Goal: Task Accomplishment & Management: Manage account settings

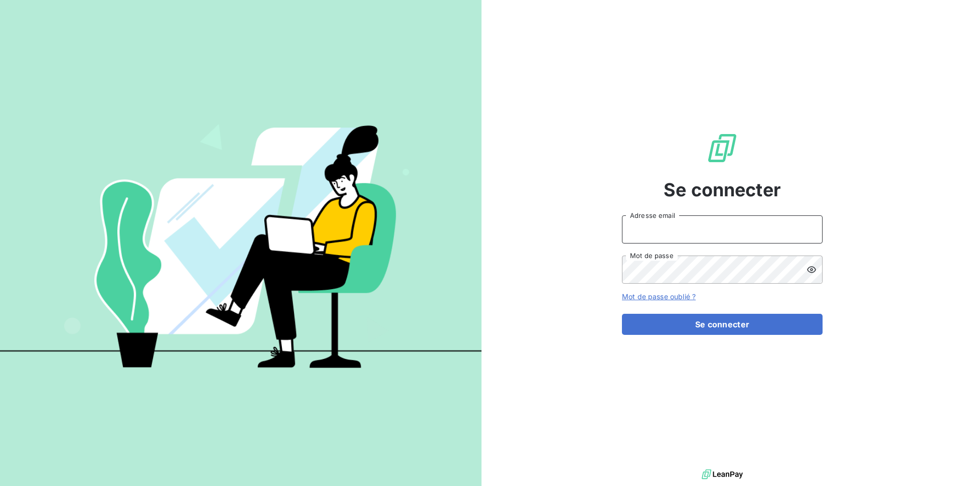
click at [656, 233] on input "Adresse email" at bounding box center [722, 229] width 201 height 28
type input "admin@odiceservices"
click at [622, 314] on button "Se connecter" at bounding box center [722, 324] width 201 height 21
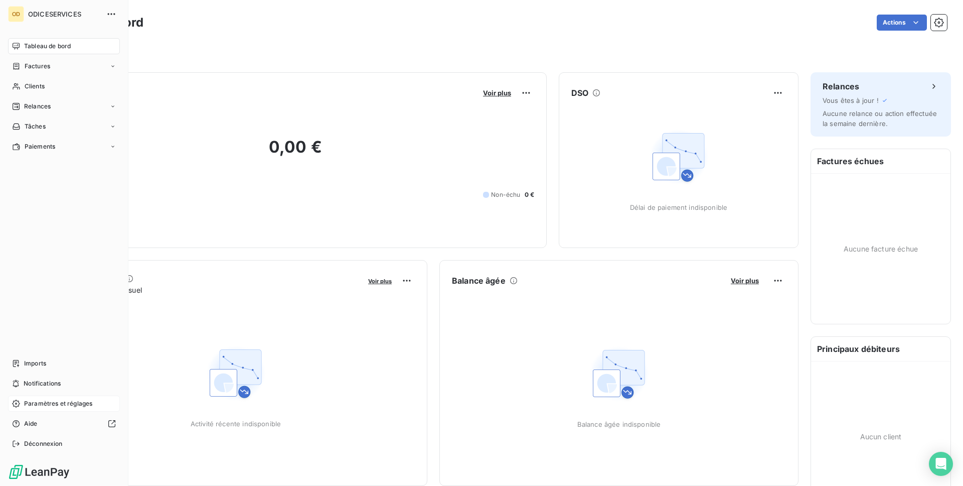
click at [41, 400] on span "Paramètres et réglages" at bounding box center [58, 403] width 68 height 9
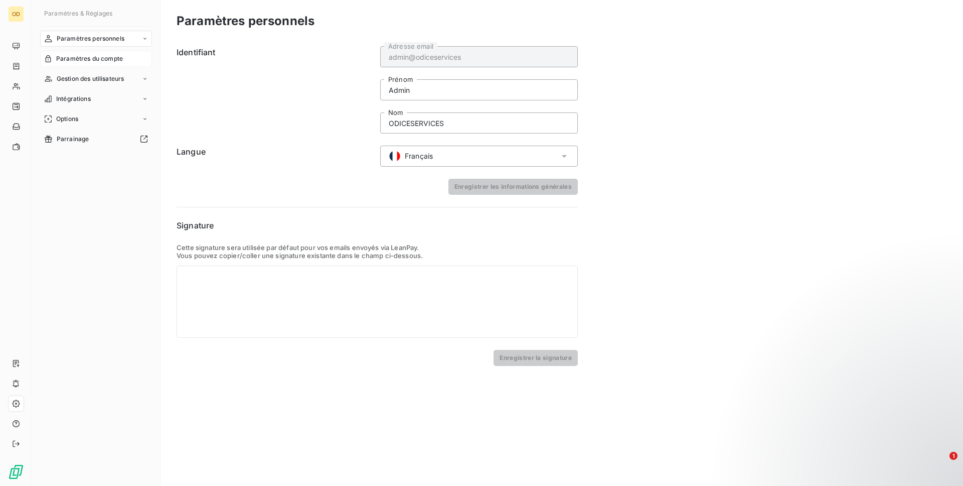
click at [92, 60] on span "Paramètres du compte" at bounding box center [89, 58] width 67 height 9
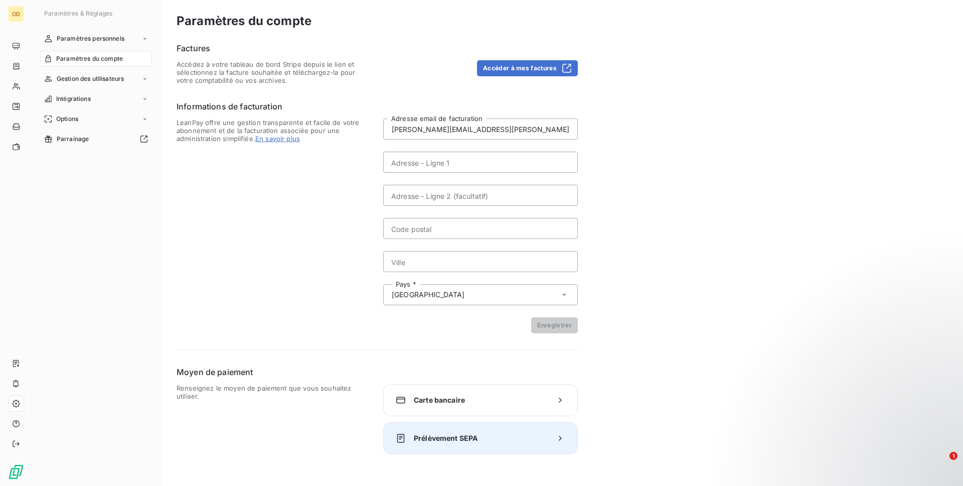
click at [434, 429] on div "Prélèvement SEPA" at bounding box center [480, 438] width 195 height 32
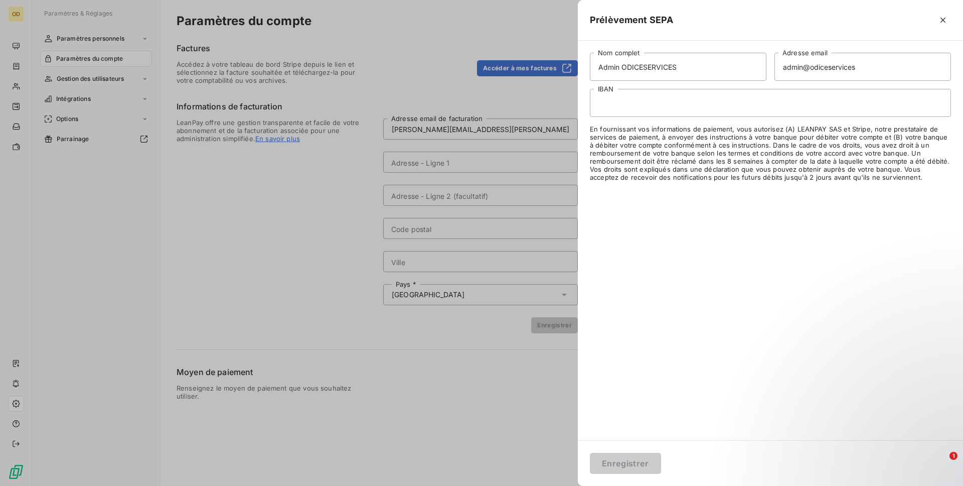
click at [673, 98] on div at bounding box center [770, 103] width 361 height 28
click at [606, 69] on input "Admin ODICESERVICES" at bounding box center [678, 67] width 177 height 28
click at [621, 70] on input "ODICESERVICES" at bounding box center [678, 67] width 177 height 28
type input "ODICE SERVICES"
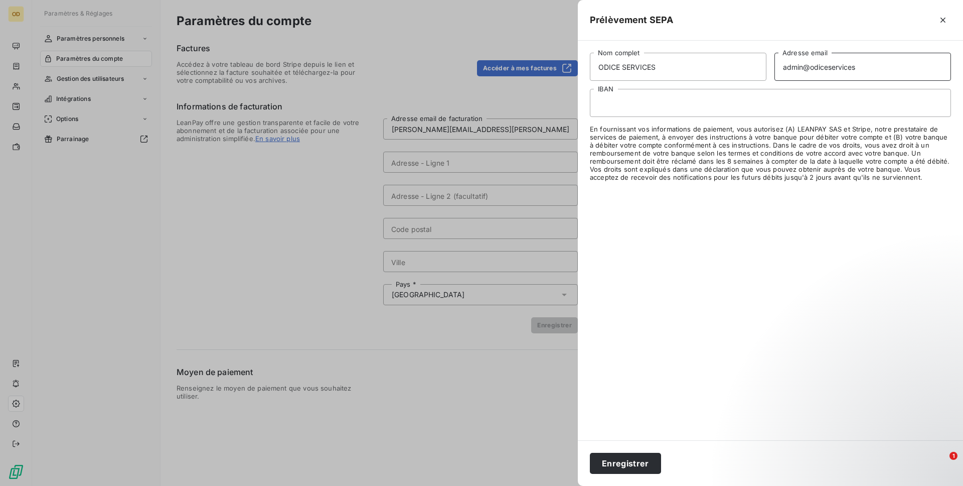
click at [776, 56] on input "admin@odiceservices" at bounding box center [863, 67] width 177 height 28
click at [790, 65] on input "admin@odiceservices" at bounding box center [863, 67] width 177 height 28
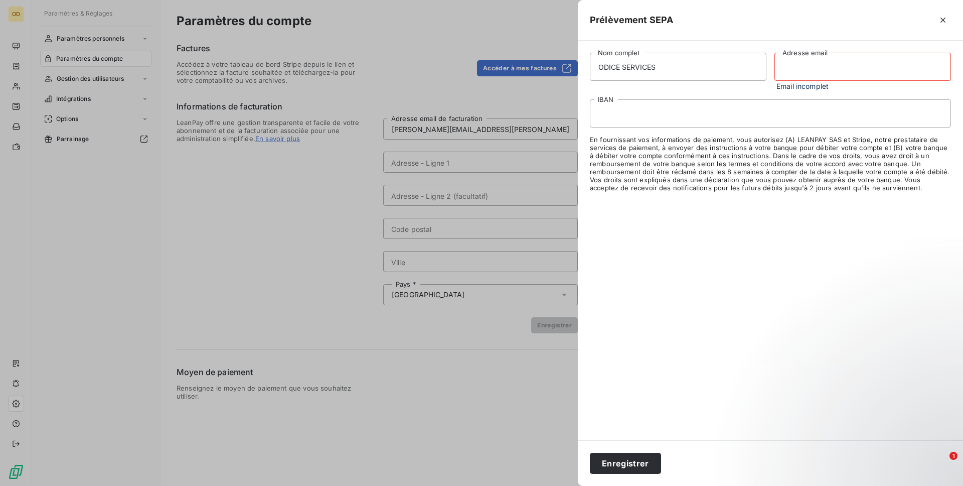
paste input "[PERSON_NAME][EMAIL_ADDRESS][PERSON_NAME][DOMAIN_NAME]"
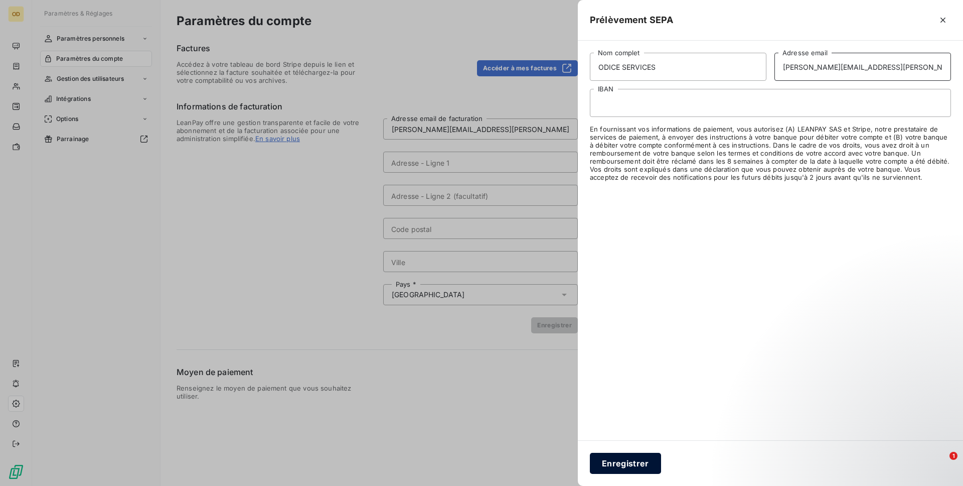
type input "[PERSON_NAME][EMAIL_ADDRESS][PERSON_NAME][DOMAIN_NAME]"
click at [623, 464] on button "Enregistrer" at bounding box center [625, 463] width 71 height 21
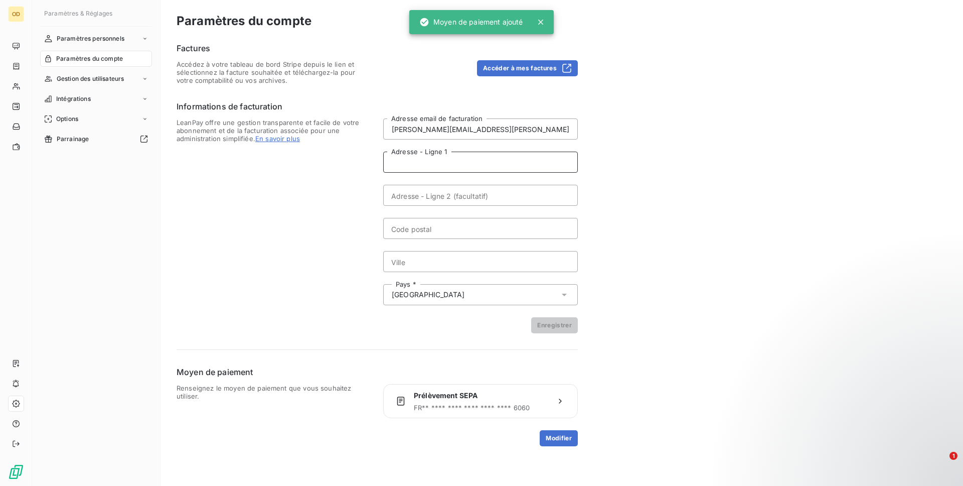
click at [418, 156] on input "Adresse - Ligne 1" at bounding box center [480, 162] width 195 height 21
paste input "ZA LA TRANCHE N5"
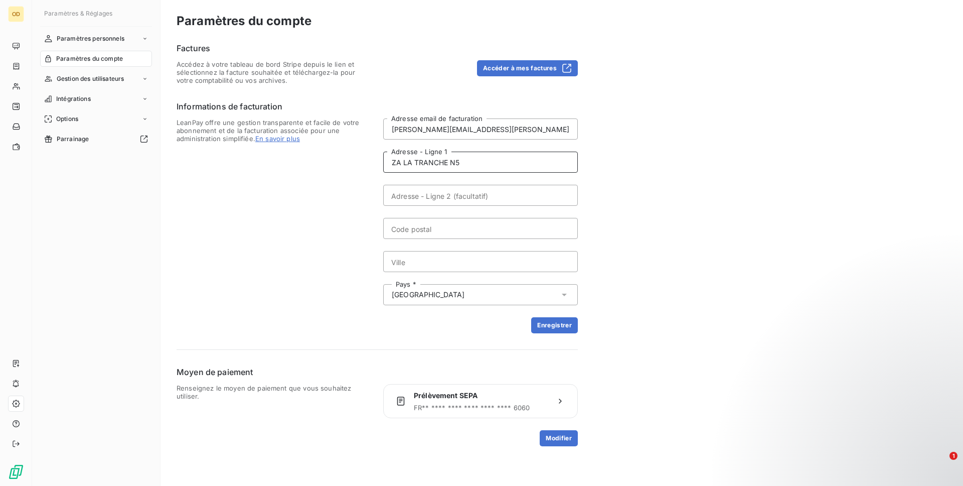
type input "ZA LA TRANCHE N5"
click at [429, 235] on input "Code postal" at bounding box center [480, 228] width 195 height 21
paste input "04180 VILLENEUVE"
click at [429, 223] on input "04180 VILLENEUVE" at bounding box center [480, 228] width 195 height 21
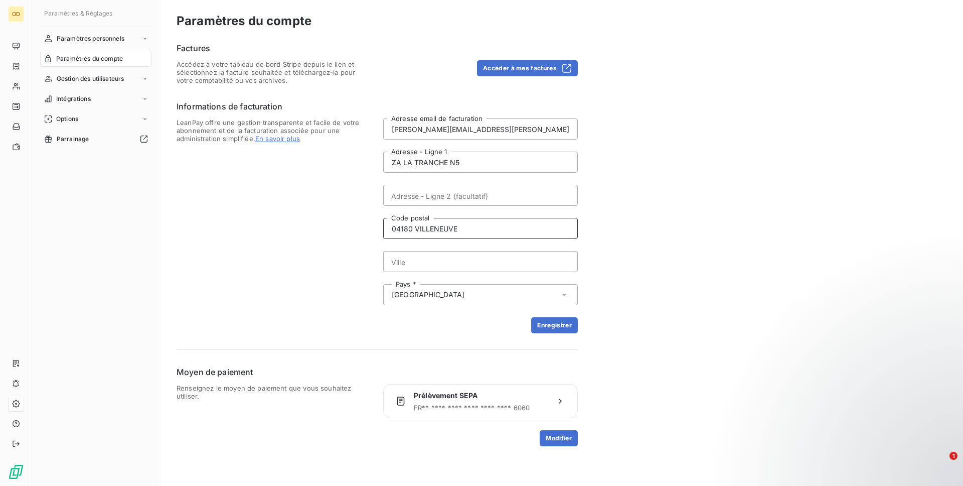
click at [438, 231] on input "04180 VILLENEUVE" at bounding box center [480, 228] width 195 height 21
type input "04180"
click at [432, 258] on input "Ville" at bounding box center [480, 261] width 195 height 21
paste input "VILLENEUVE"
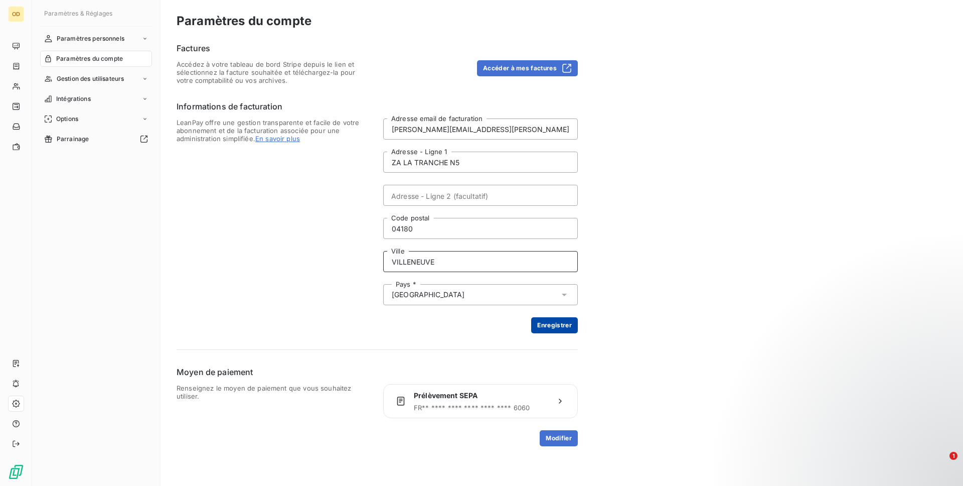
type input "VILLENEUVE"
click at [568, 328] on button "Enregistrer" at bounding box center [554, 325] width 47 height 16
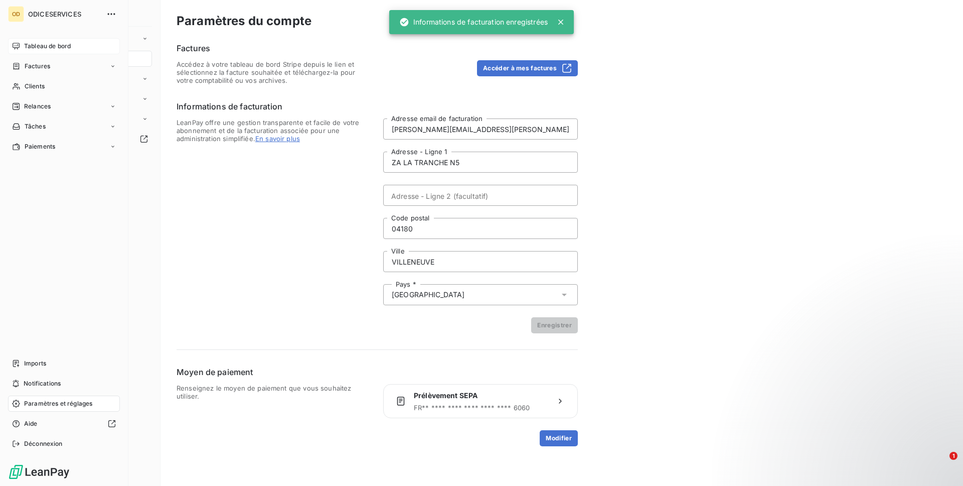
click at [16, 45] on icon at bounding box center [16, 46] width 8 height 8
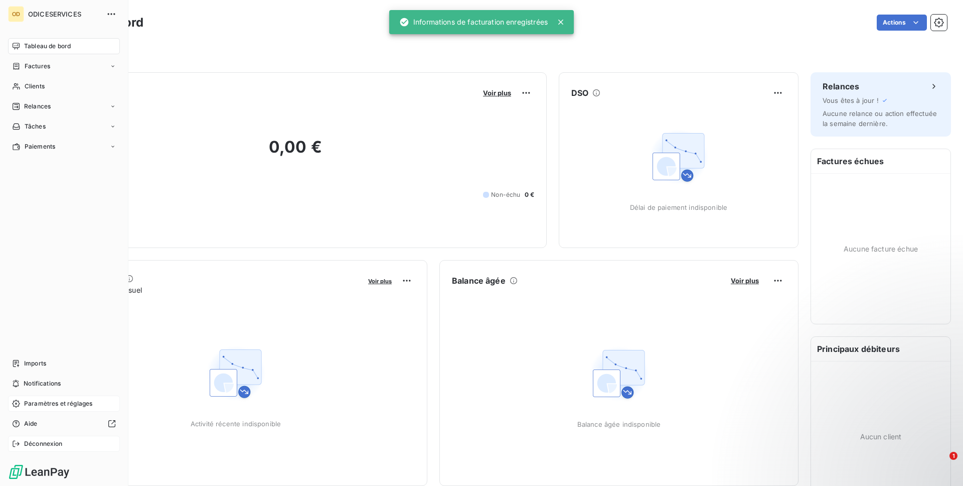
click at [50, 441] on span "Déconnexion" at bounding box center [43, 443] width 39 height 9
